Goal: Task Accomplishment & Management: Use online tool/utility

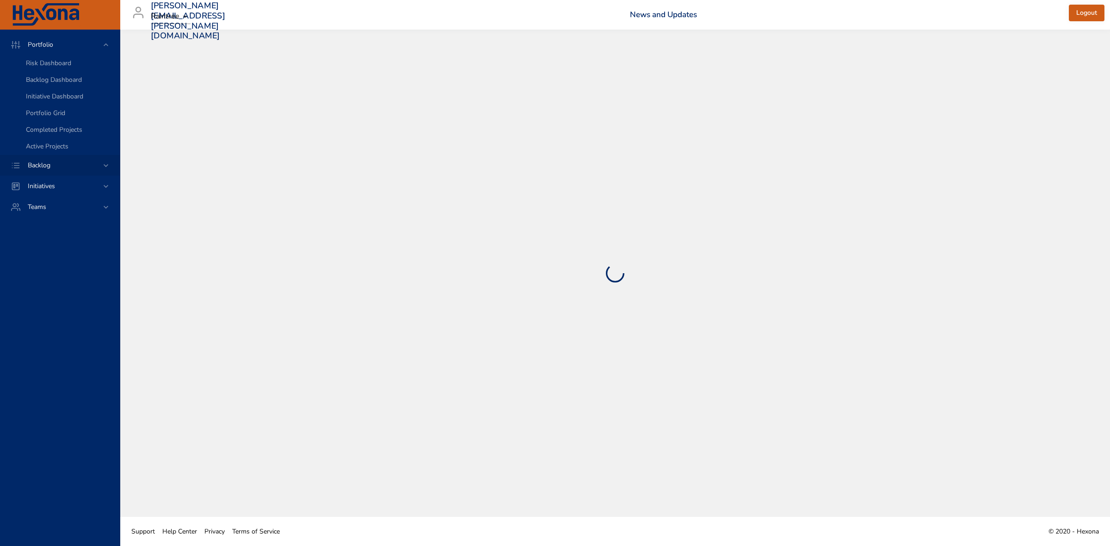
click at [105, 167] on icon at bounding box center [105, 165] width 9 height 9
click at [49, 88] on span "Backlog Details" at bounding box center [48, 84] width 44 height 9
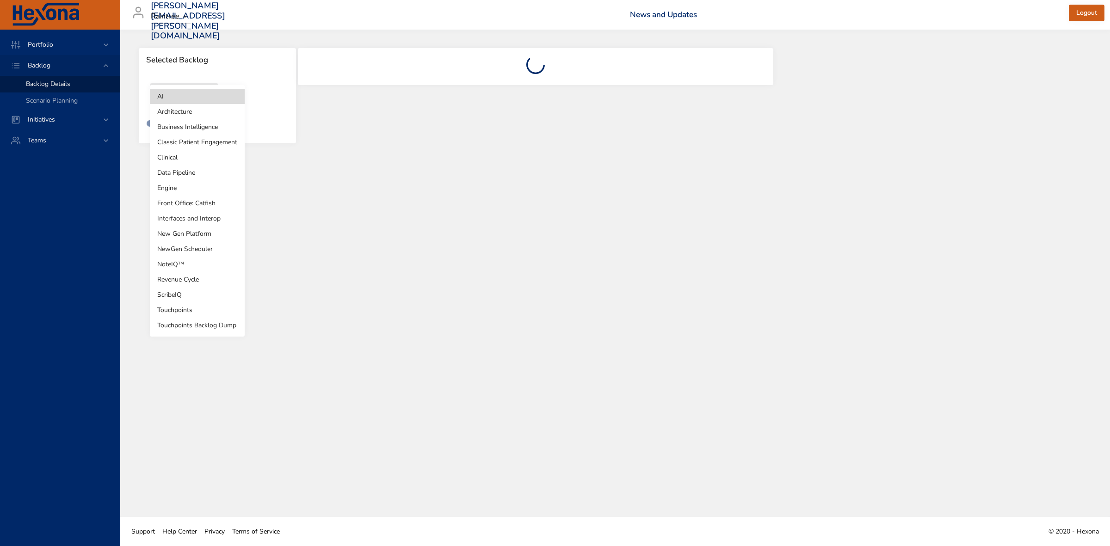
click at [205, 102] on body "Portfolio Backlog Backlog Details Scenario Planning Initiatives Teams [PERSON_N…" at bounding box center [555, 273] width 1110 height 546
click at [187, 281] on li "Revenue Cycle" at bounding box center [197, 279] width 95 height 15
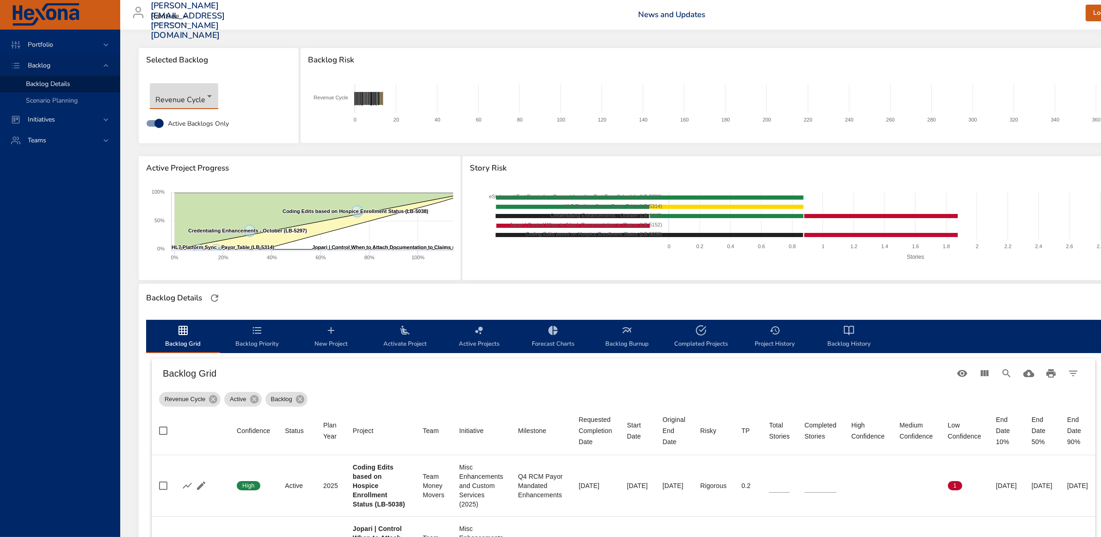
type input "*"
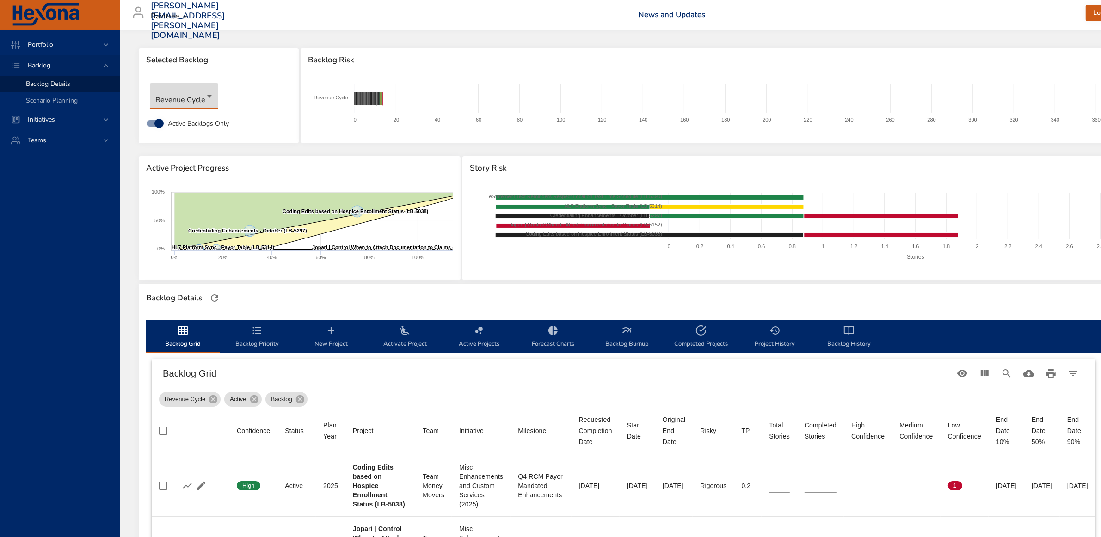
type input "*"
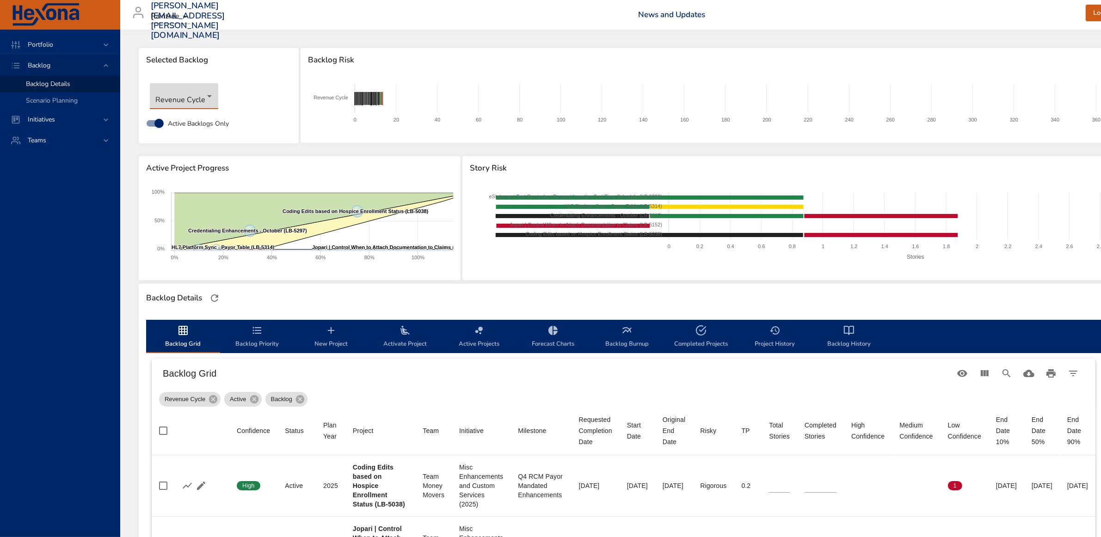
type input "*"
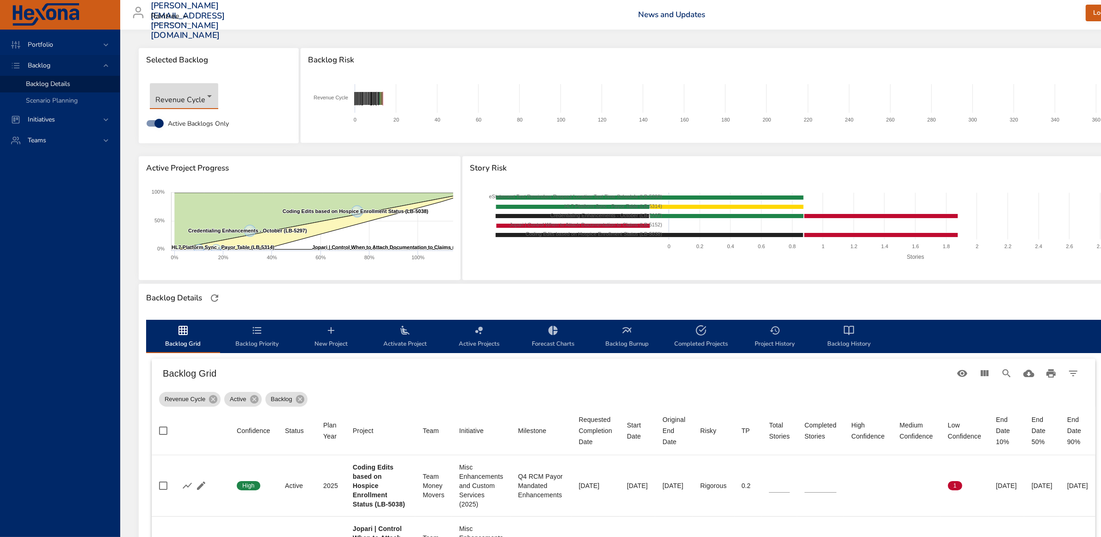
type input "*"
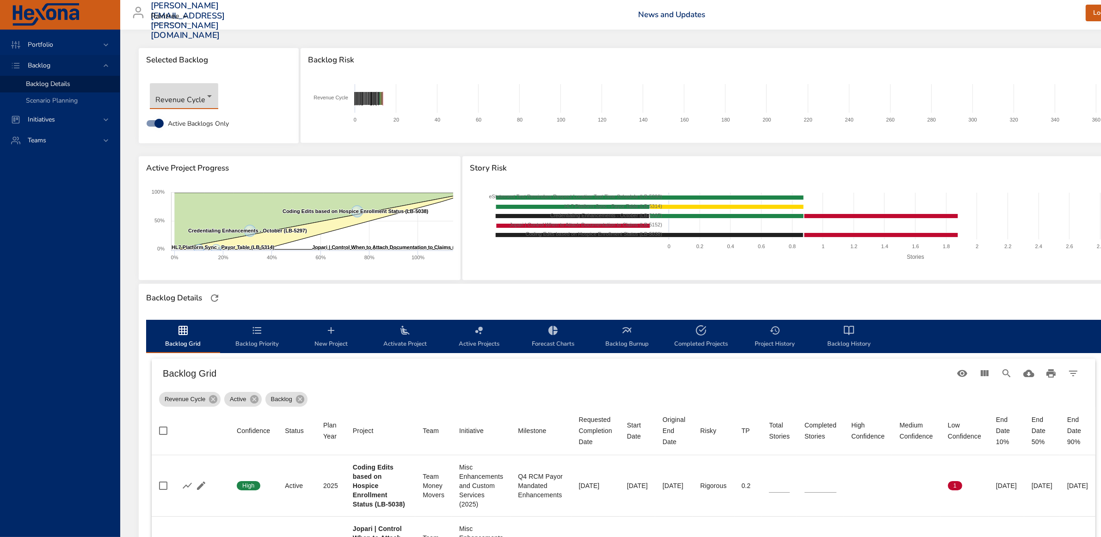
type input "*"
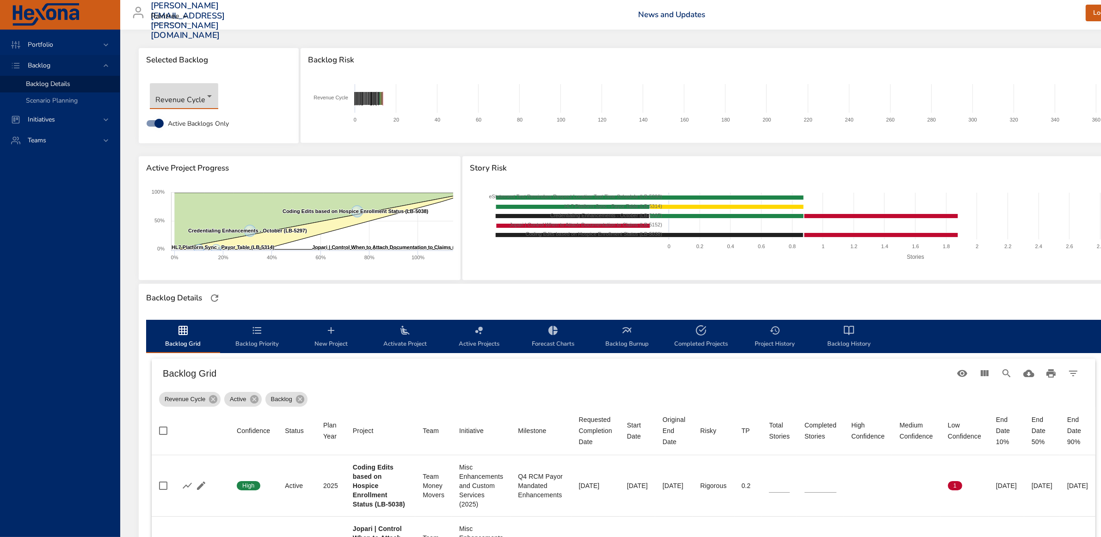
type input "*"
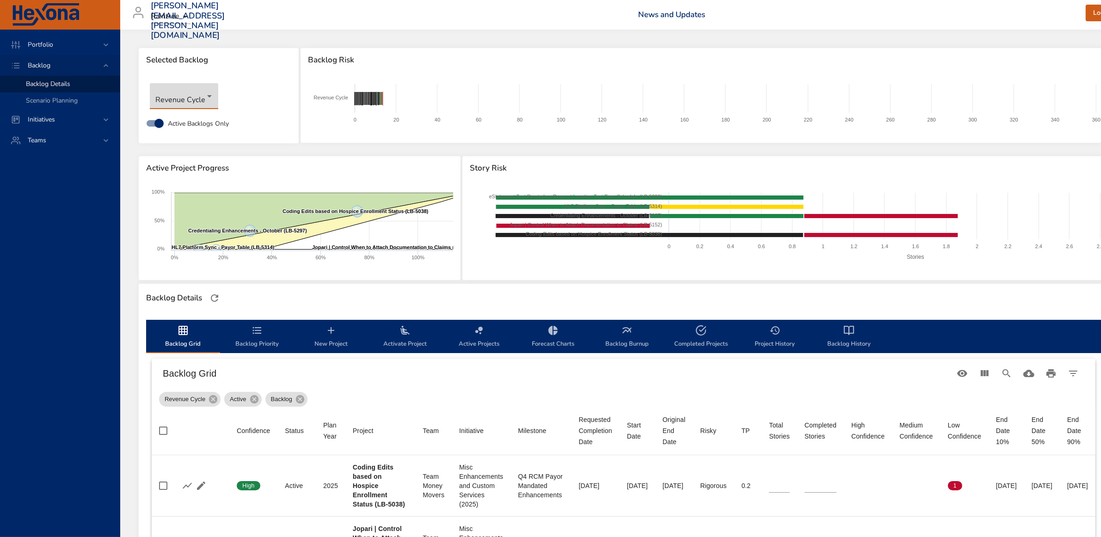
type input "*"
type input "**"
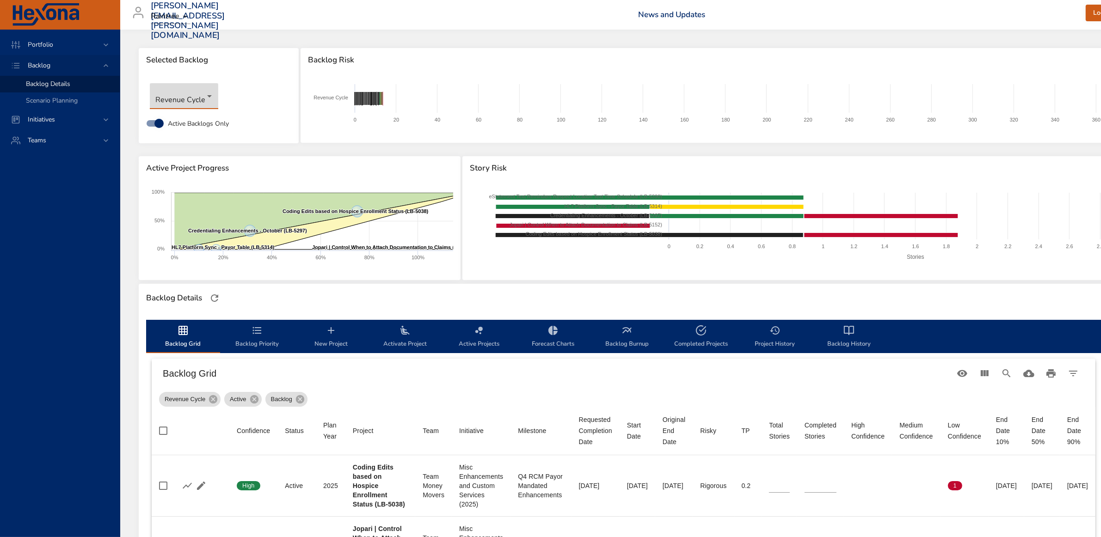
type input "*"
type input "**"
type input "*"
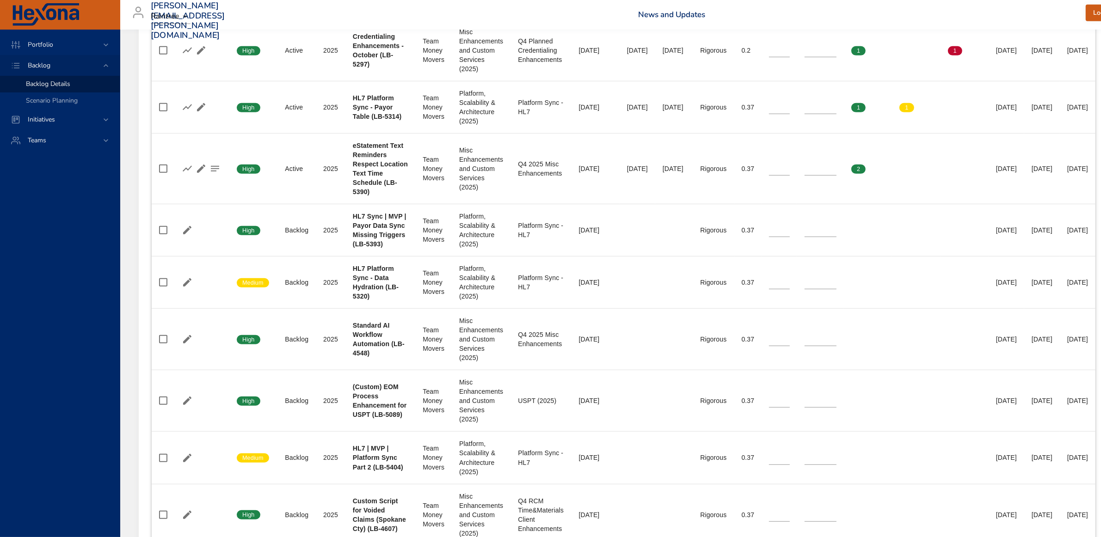
scroll to position [578, 0]
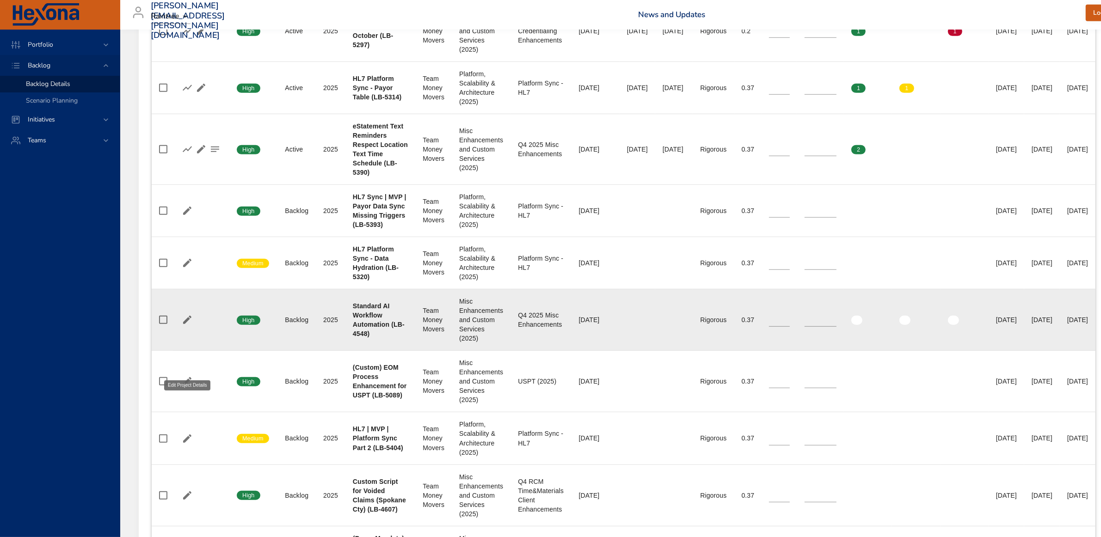
click at [183, 326] on icon "button" at bounding box center [187, 320] width 11 height 11
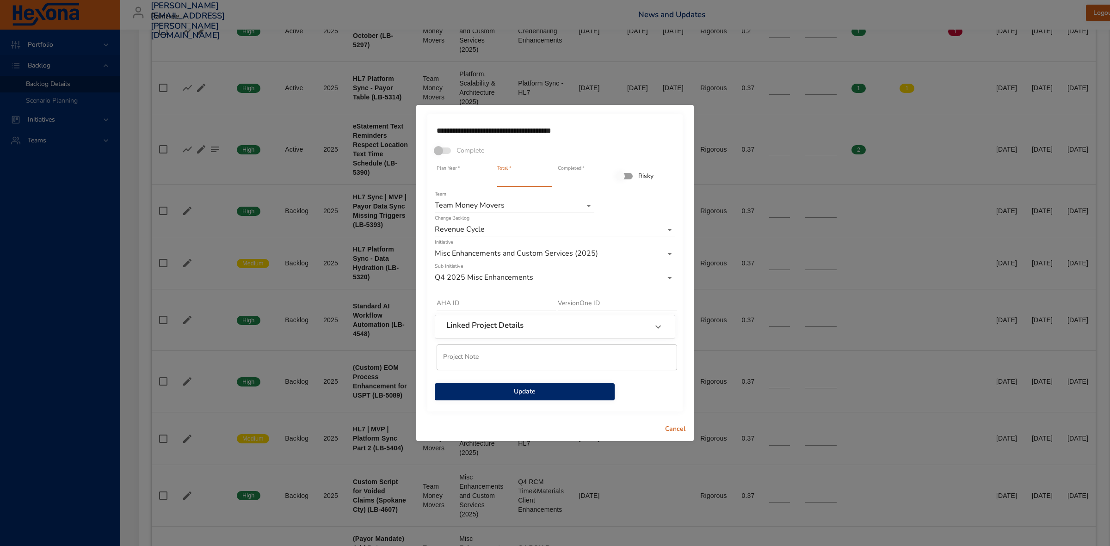
type input "*"
click at [547, 184] on input "*" at bounding box center [524, 180] width 55 height 15
click at [532, 396] on span "Update" at bounding box center [524, 392] width 165 height 12
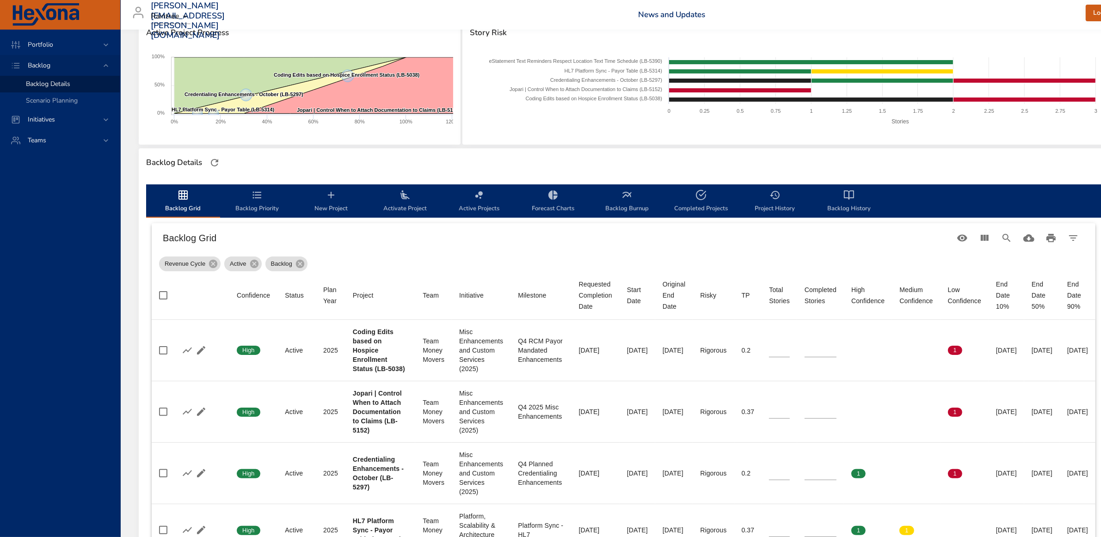
scroll to position [0, 0]
